Goal: Transaction & Acquisition: Purchase product/service

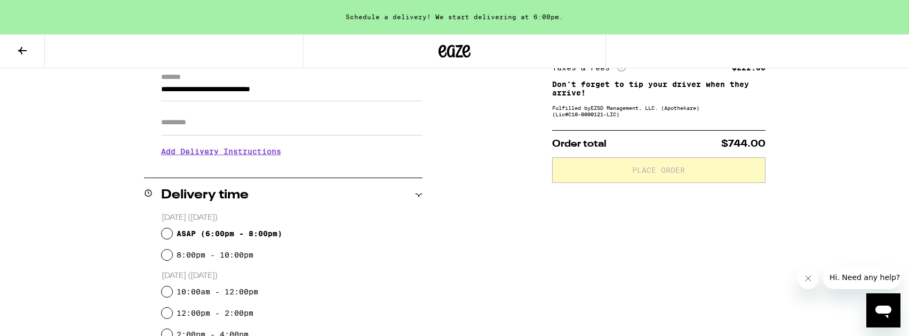
scroll to position [158, 0]
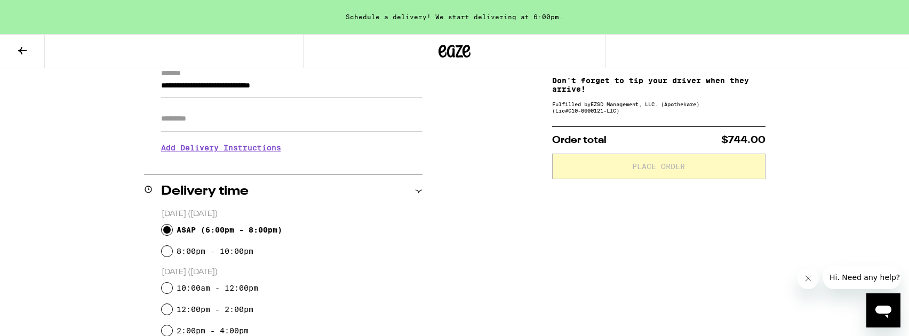
click at [166, 231] on input "ASAP ( 6:00pm - 8:00pm )" at bounding box center [167, 230] width 11 height 11
radio input "true"
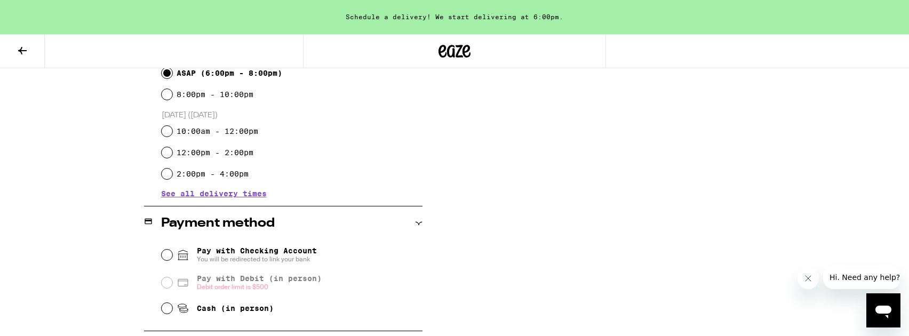
scroll to position [318, 0]
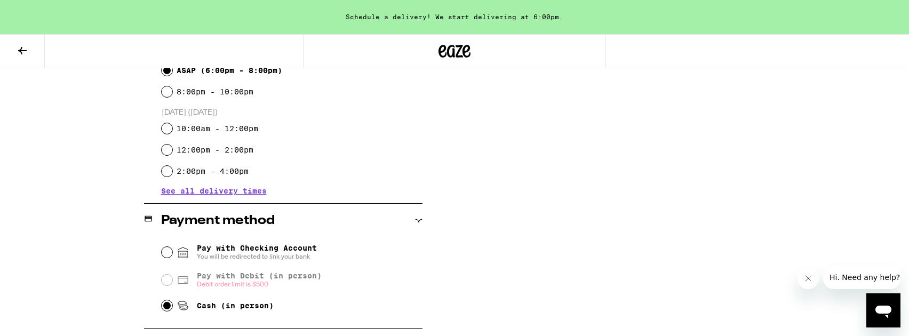
click at [171, 307] on input "Cash (in person)" at bounding box center [167, 305] width 11 height 11
radio input "true"
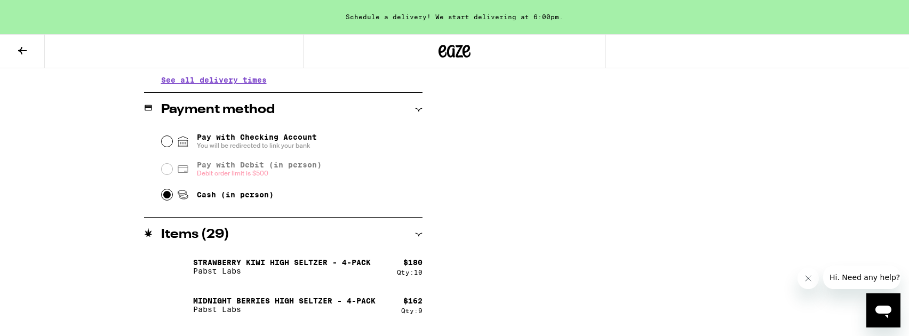
scroll to position [460, 0]
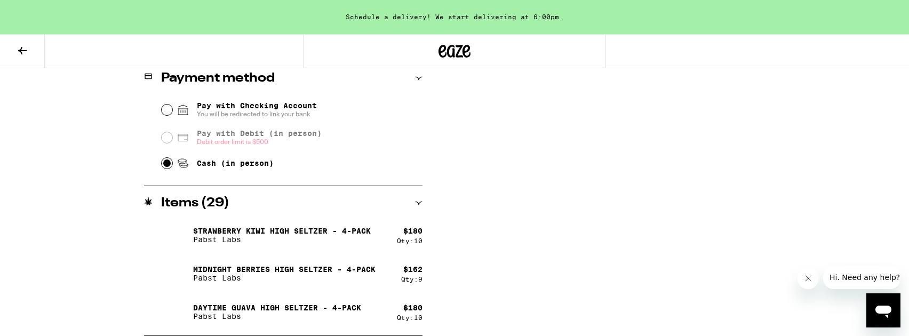
click at [343, 265] on p "Midnight Berries High Seltzer - 4-pack" at bounding box center [284, 269] width 183 height 9
click at [20, 54] on icon at bounding box center [22, 50] width 13 height 13
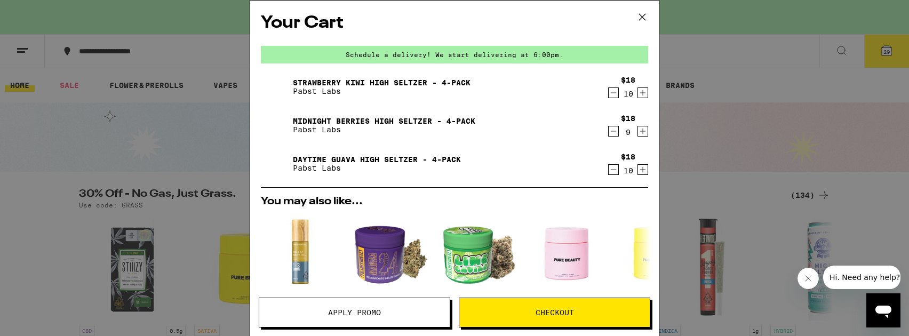
click at [614, 133] on icon "Decrement" at bounding box center [614, 131] width 10 height 13
click at [614, 131] on icon "Decrement" at bounding box center [614, 131] width 6 height 0
click at [616, 172] on icon "Decrement" at bounding box center [614, 169] width 10 height 13
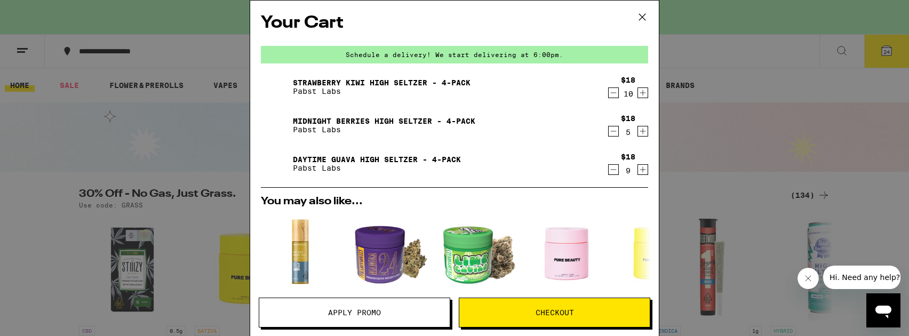
click at [616, 172] on icon "Decrement" at bounding box center [614, 169] width 10 height 13
click at [617, 172] on icon "Decrement" at bounding box center [614, 169] width 10 height 13
click at [616, 172] on icon "Decrement" at bounding box center [614, 169] width 10 height 13
click at [645, 95] on icon "Increment" at bounding box center [643, 92] width 10 height 13
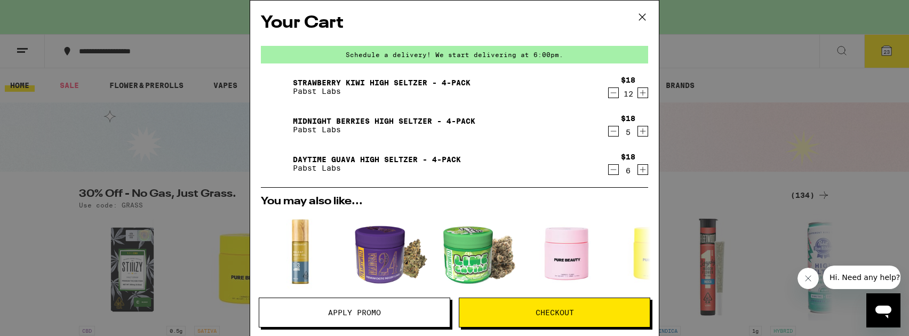
click at [645, 95] on icon "Increment" at bounding box center [643, 92] width 10 height 13
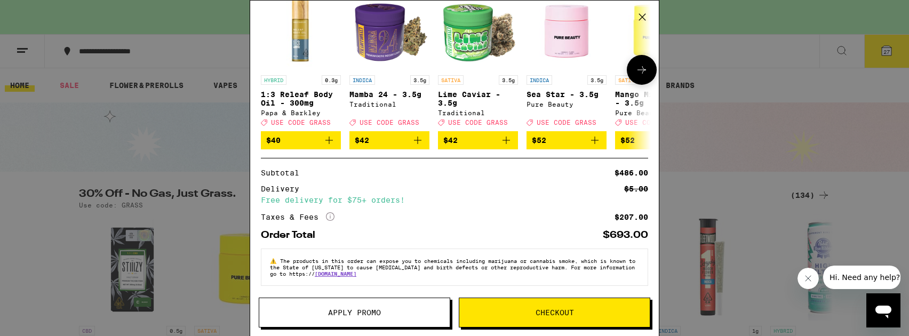
scroll to position [231, 0]
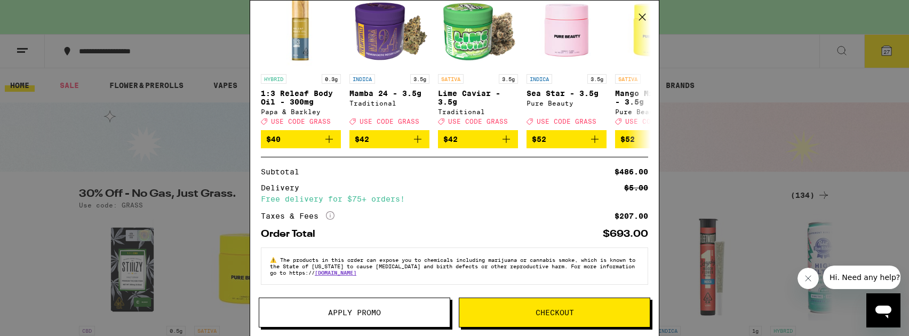
click at [550, 312] on span "Checkout" at bounding box center [555, 312] width 38 height 7
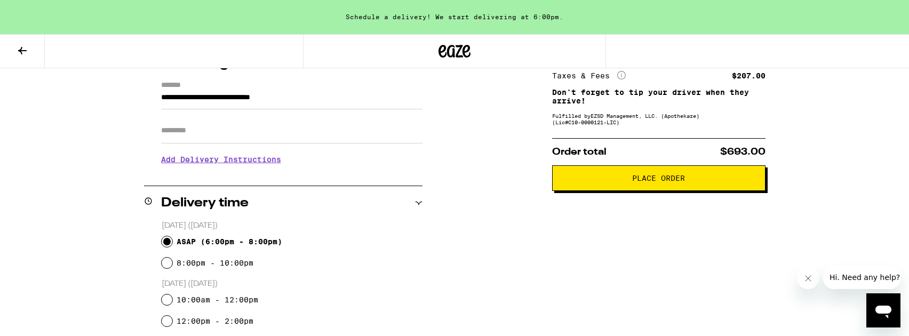
scroll to position [193, 0]
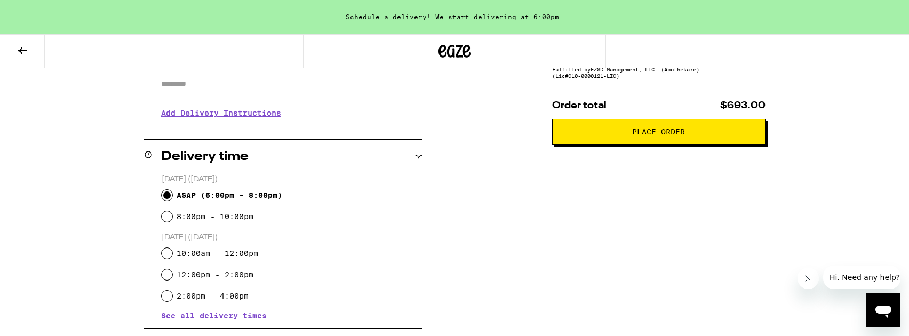
click at [641, 130] on span "Place Order" at bounding box center [658, 131] width 53 height 7
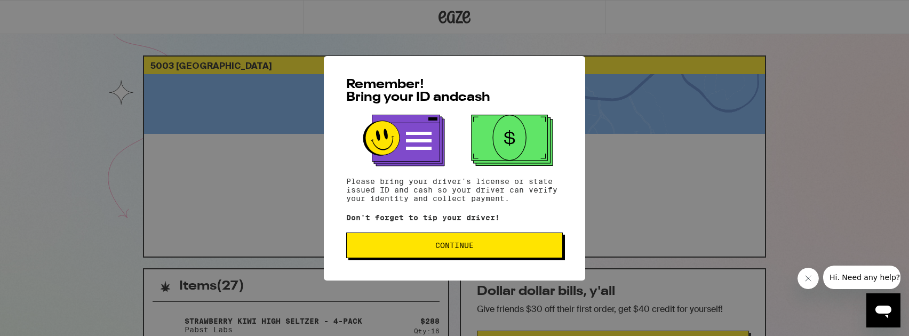
click at [461, 248] on span "Continue" at bounding box center [454, 245] width 38 height 7
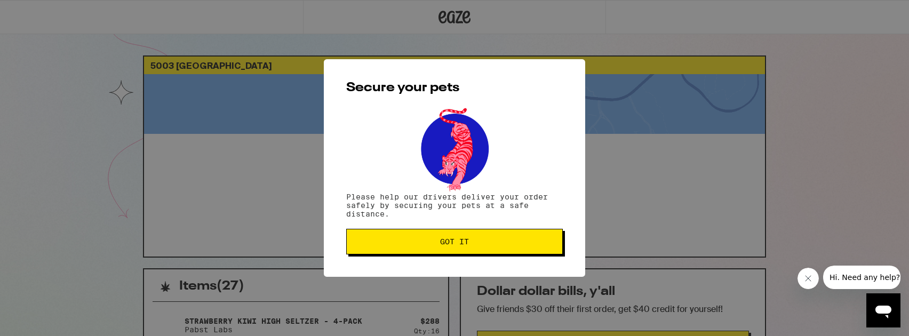
click at [460, 242] on span "Got it" at bounding box center [454, 241] width 29 height 7
